Goal: Communication & Community: Answer question/provide support

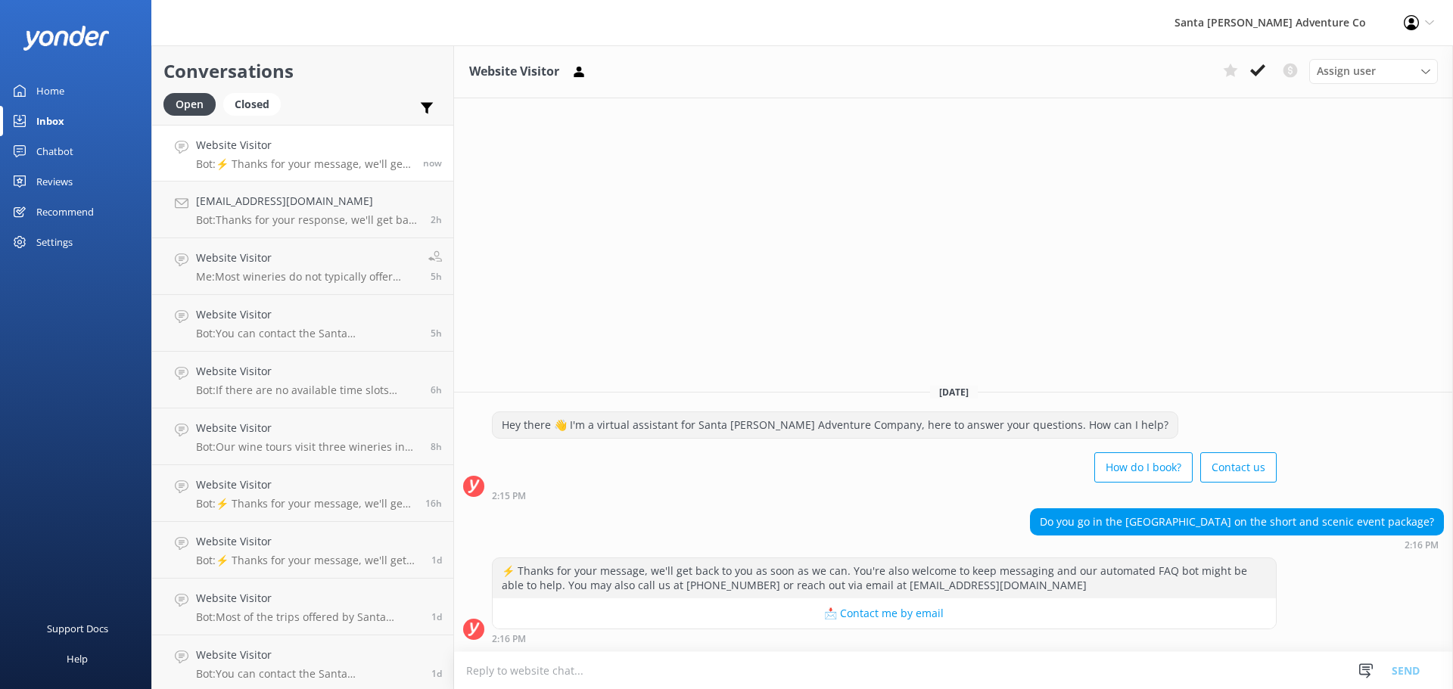
click at [947, 662] on textarea at bounding box center [953, 670] width 999 height 37
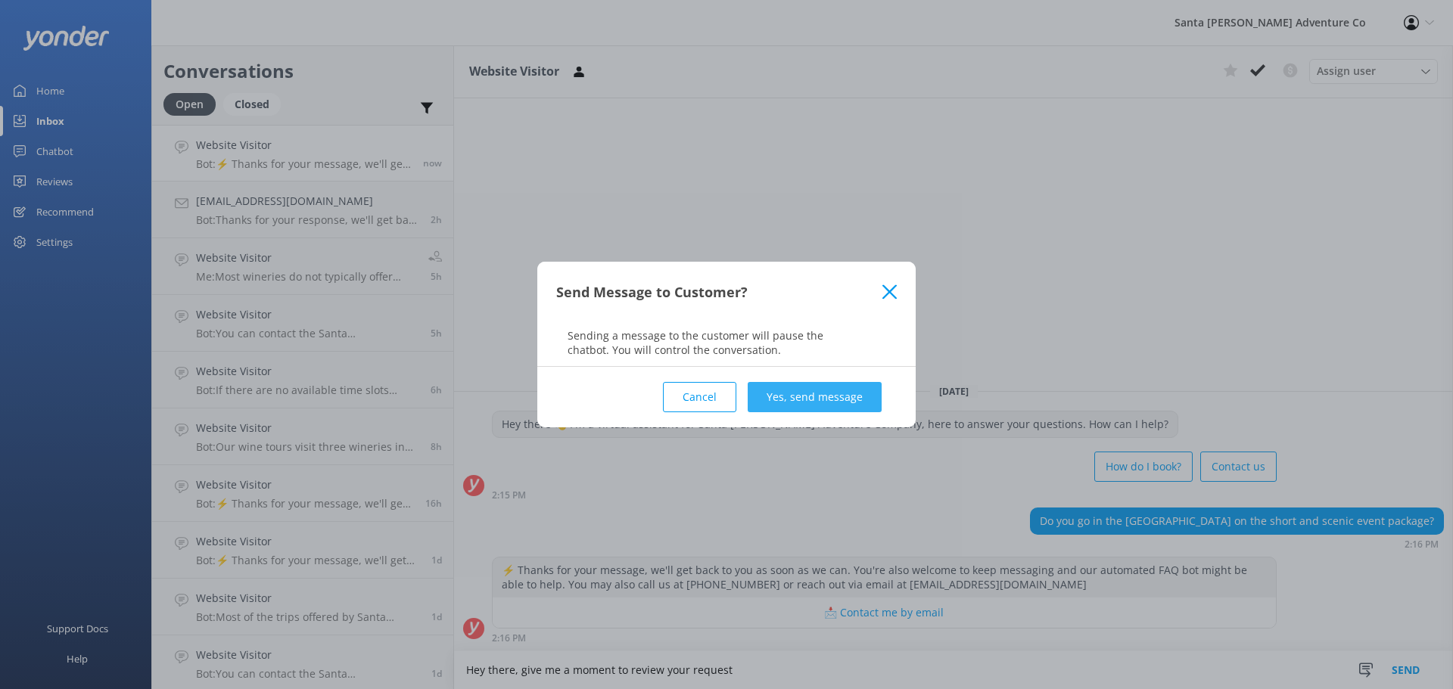
type textarea "Hey there, give me a moment to review your request"
click at [753, 387] on button "Yes, send message" at bounding box center [815, 397] width 134 height 30
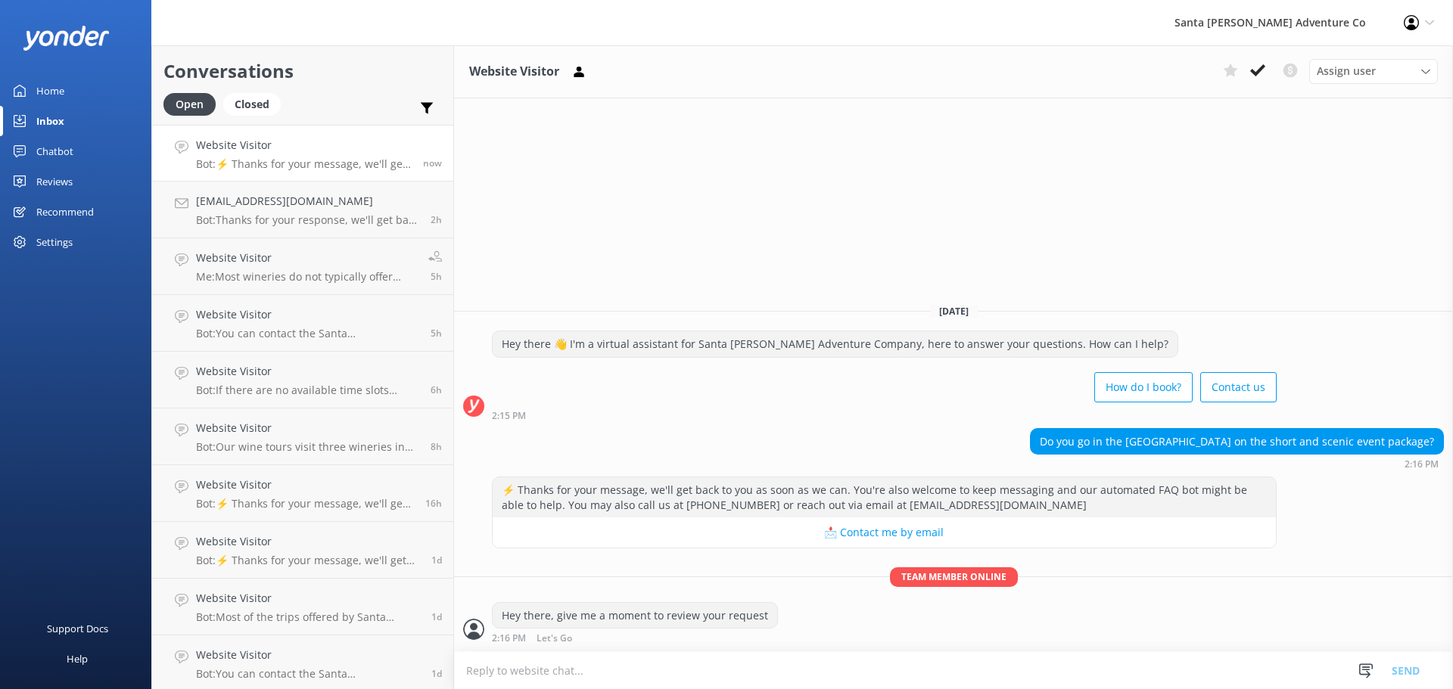
click at [798, 668] on textarea at bounding box center [953, 670] width 999 height 37
paste textarea "All of our tours aim to go into the sea caves. We do not guarantee this experie…"
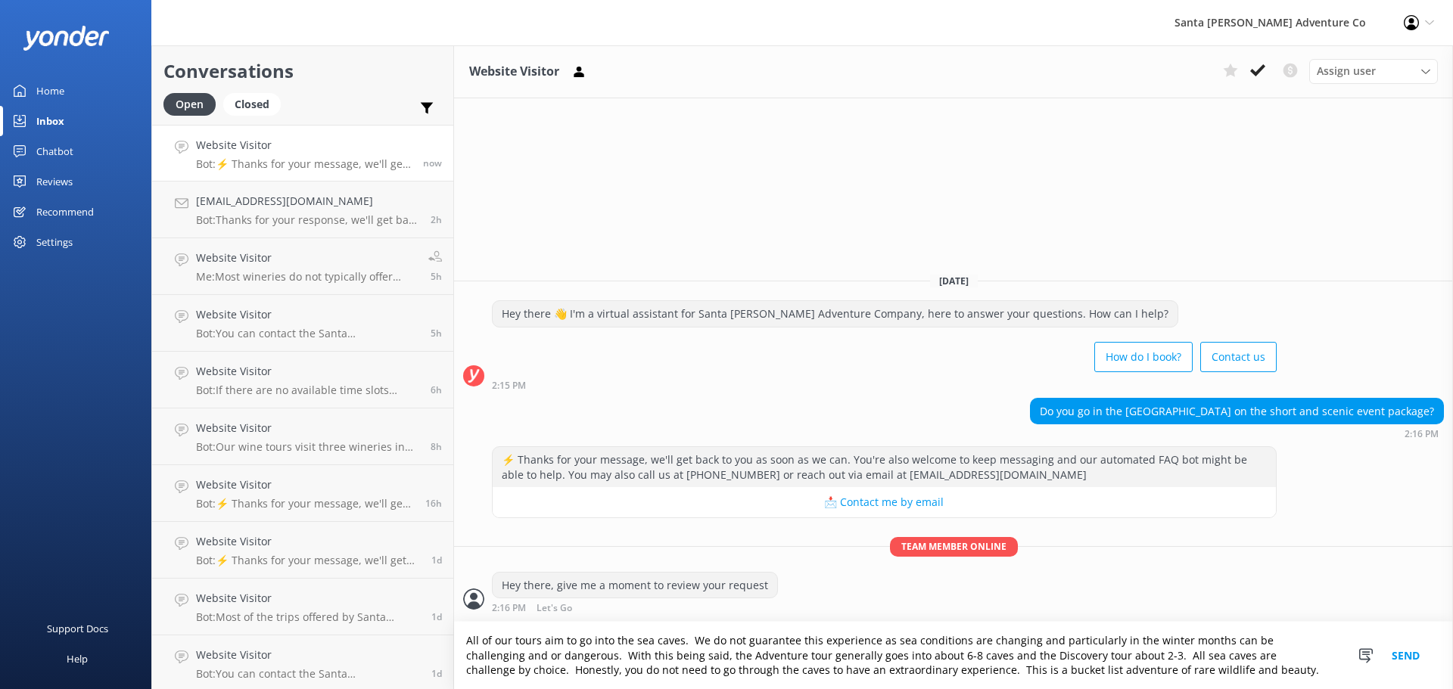
type textarea "All of our tours aim to go into the sea caves. We do not guarantee this experie…"
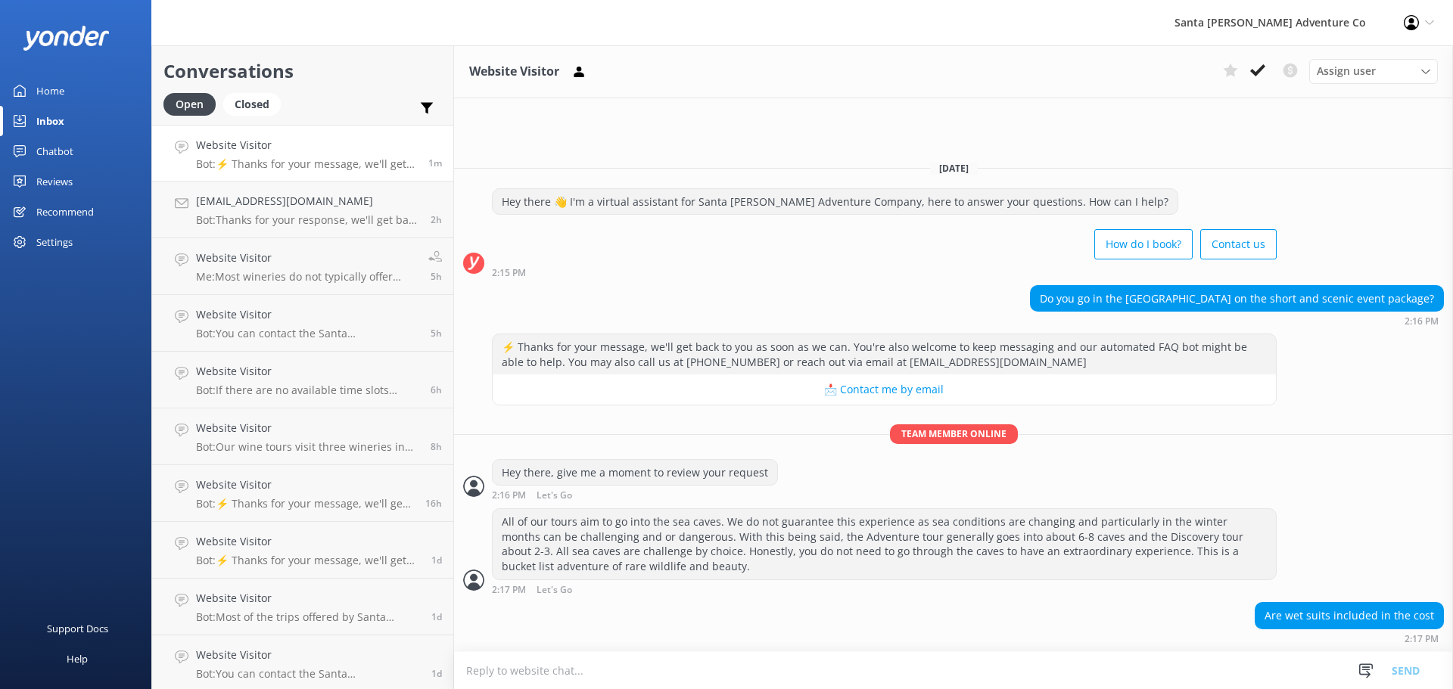
click at [724, 671] on textarea at bounding box center [953, 670] width 999 height 37
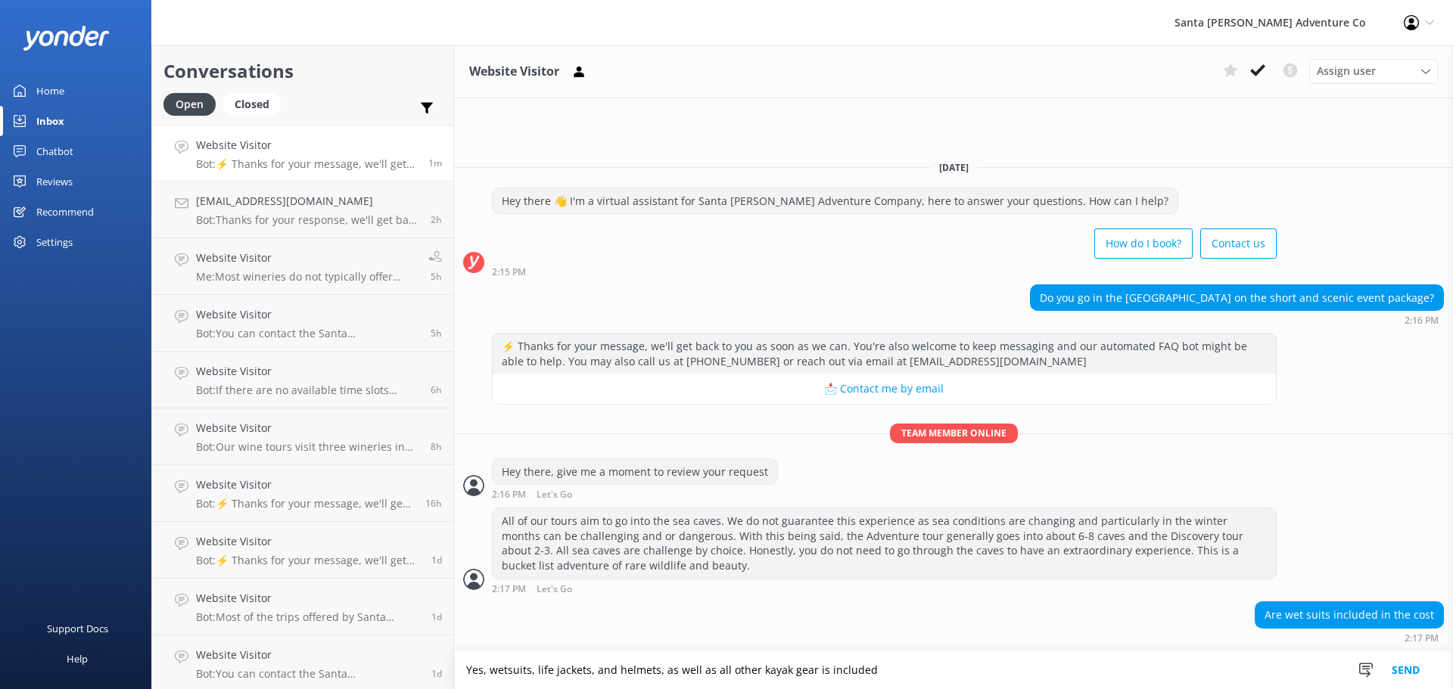
click at [533, 674] on textarea "Yes, wetsuits, life jackets, and helmets, as well as all other kayak gear is in…" at bounding box center [953, 671] width 999 height 38
type textarea "Yes, wetsuits, paddle jackets, life jackets, and helmets, as well as all other …"
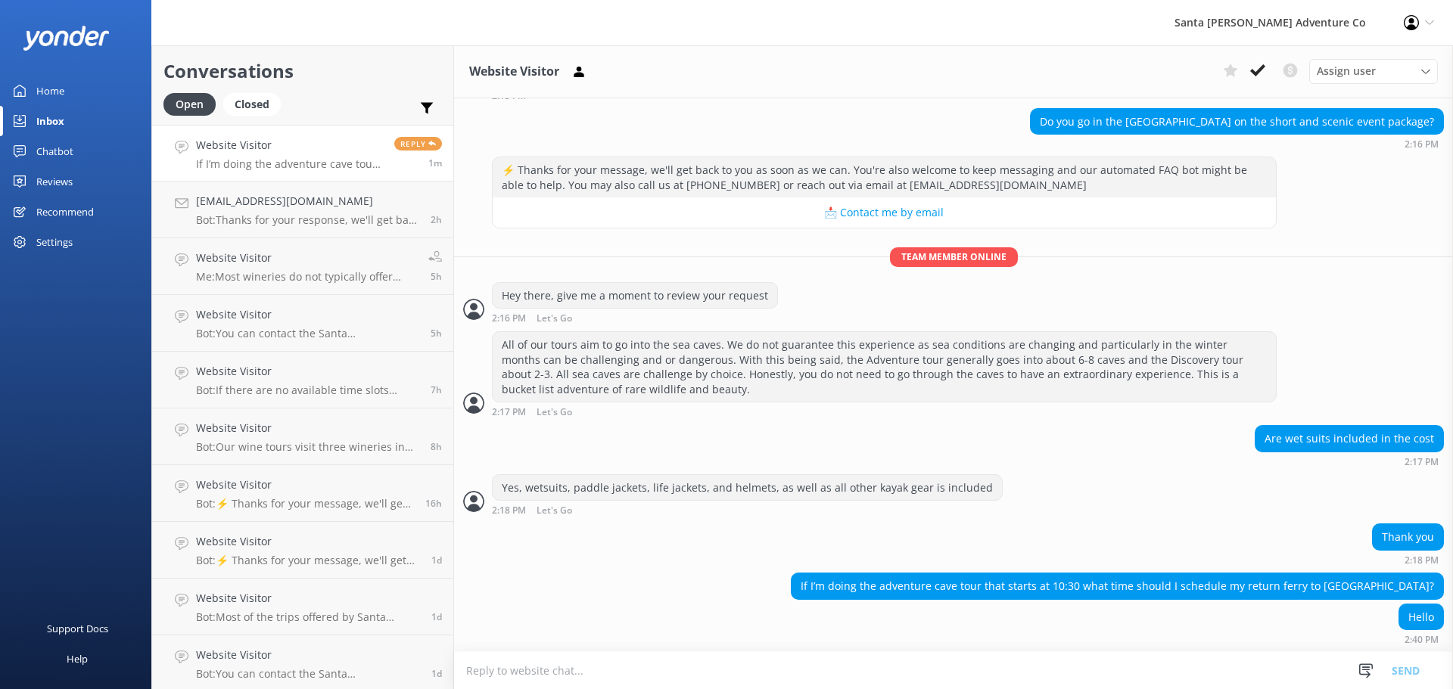
scroll to position [128, 0]
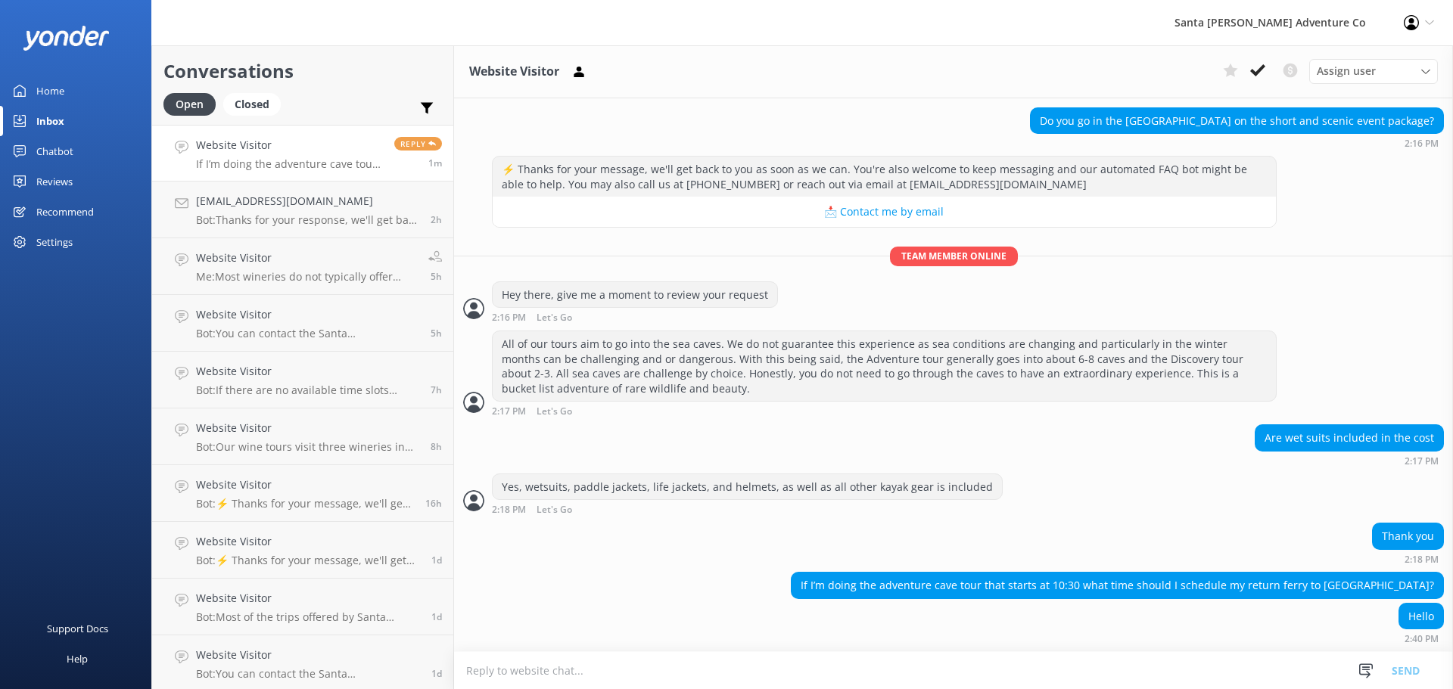
click at [761, 661] on textarea at bounding box center [953, 670] width 999 height 37
type textarea "Hello"
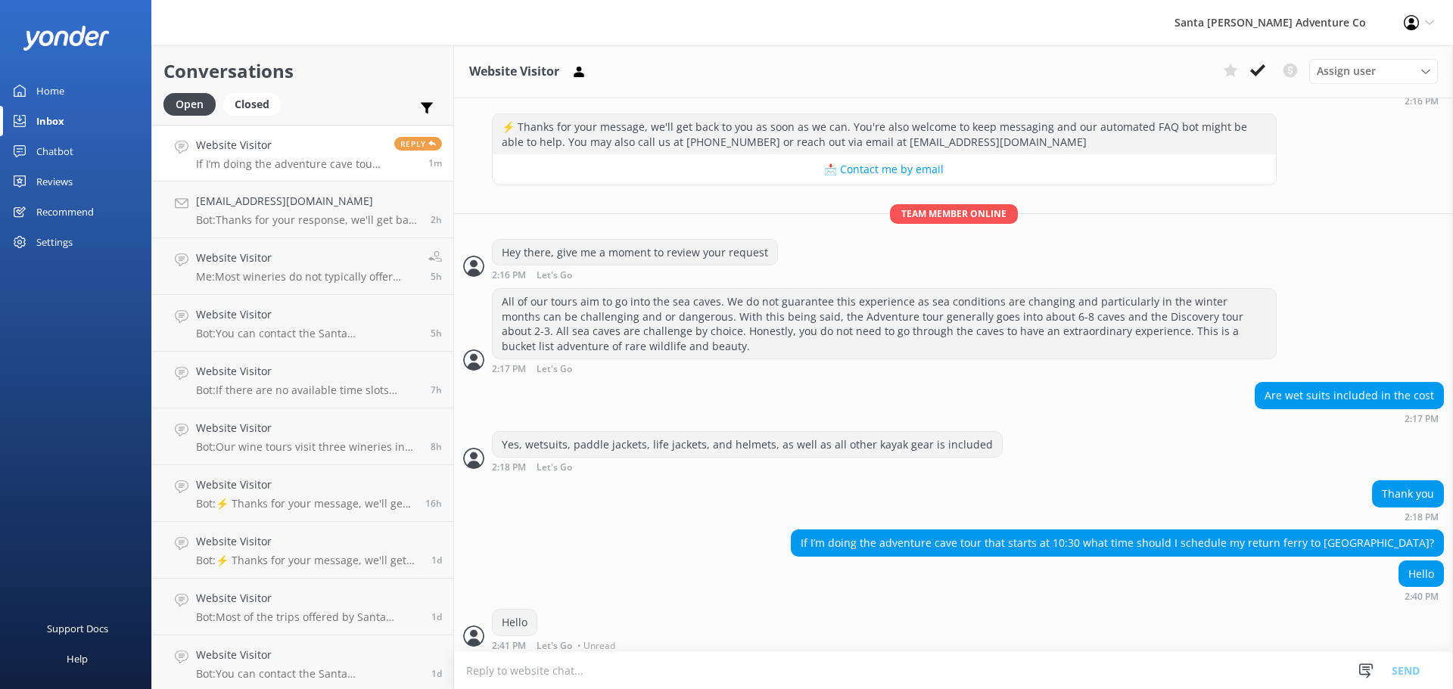
scroll to position [177, 0]
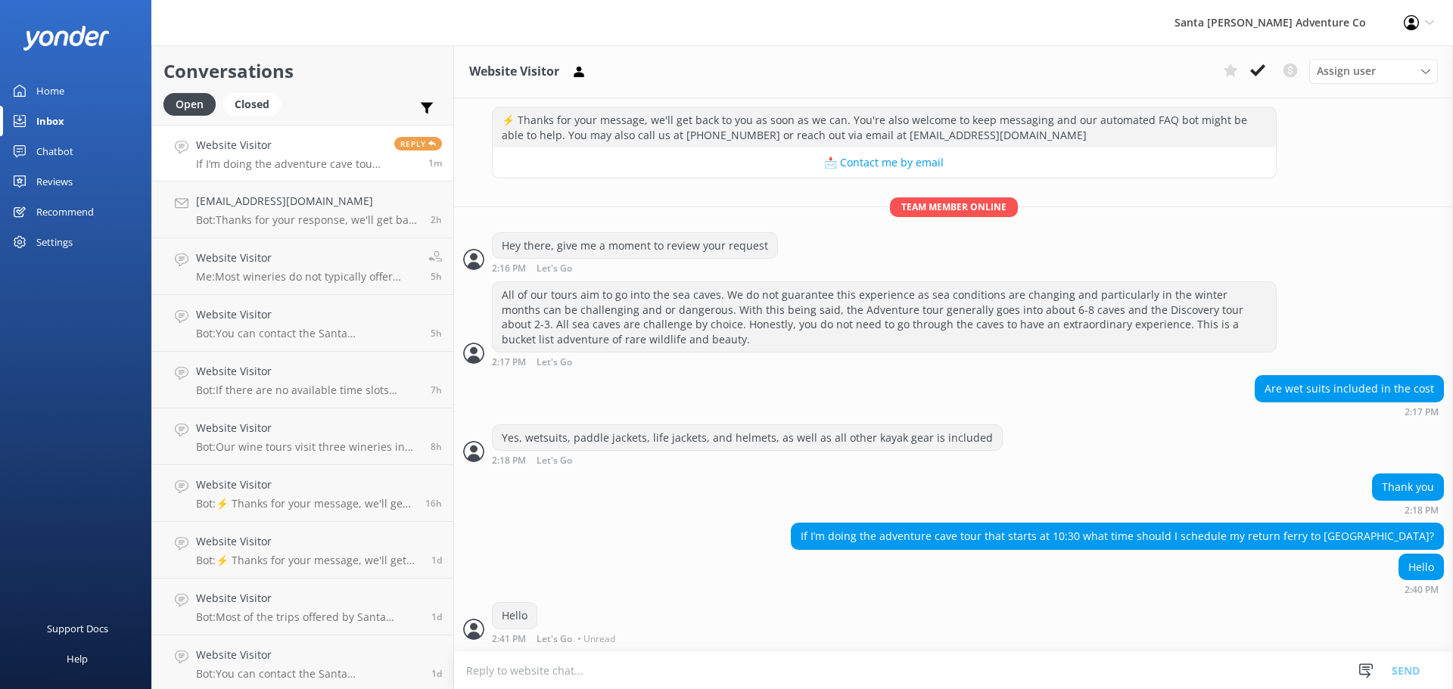
click at [679, 676] on textarea at bounding box center [953, 670] width 999 height 37
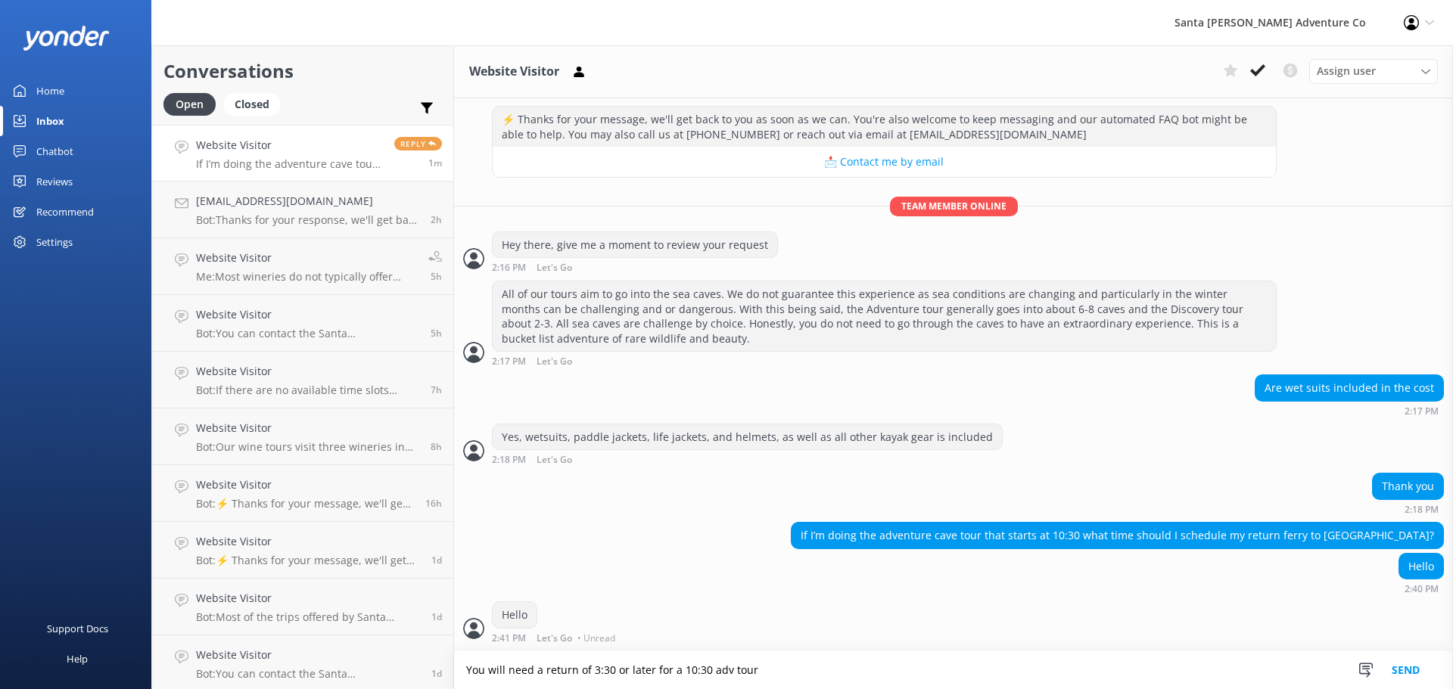
type textarea "You will need a return of 3:30 or later for a 10:30 adv tour"
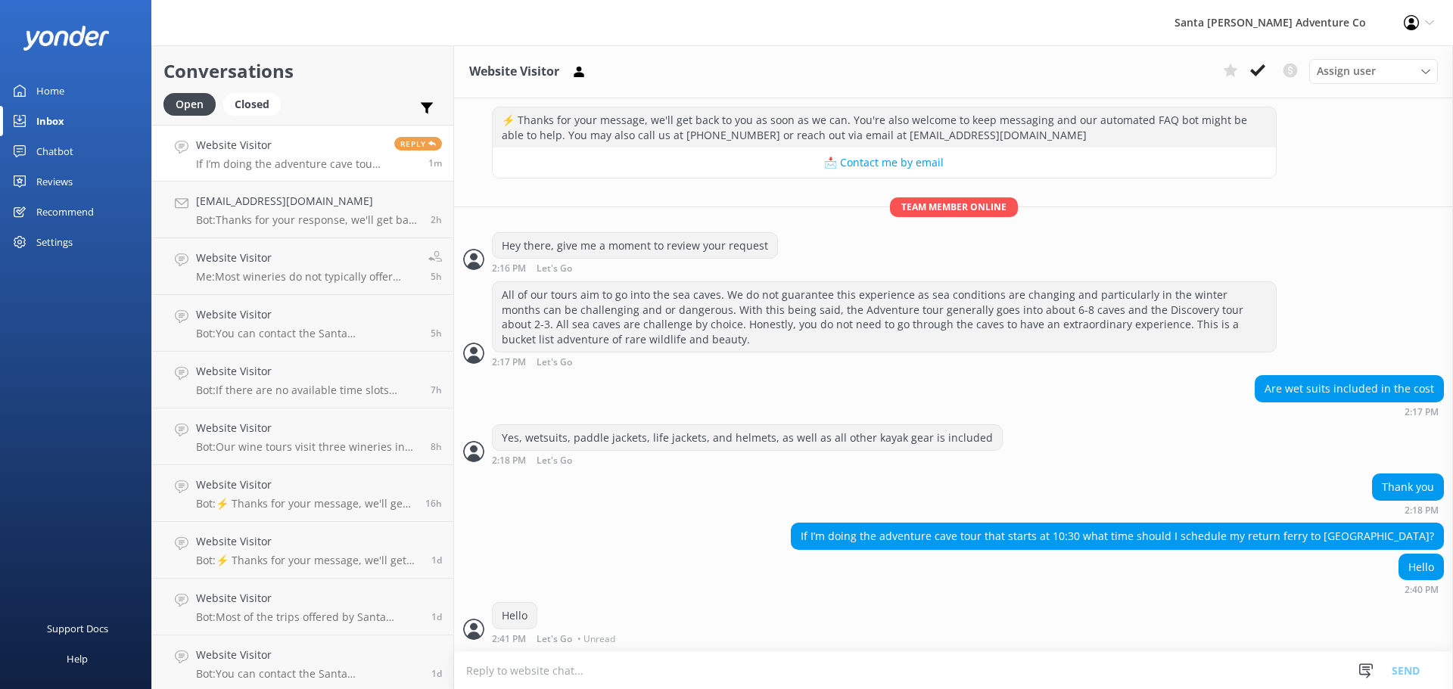
scroll to position [226, 0]
